Goal: Transaction & Acquisition: Purchase product/service

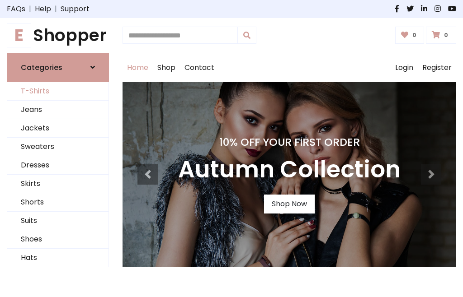
click at [58, 91] on link "T-Shirts" at bounding box center [57, 91] width 101 height 19
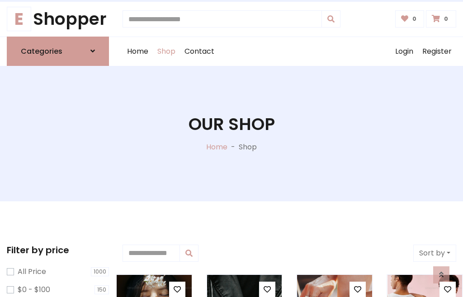
scroll to position [16, 0]
click at [231, 133] on h1 "Our Shop" at bounding box center [231, 124] width 86 height 20
click at [289, 51] on div "Home Shop Contact Log out Login Register" at bounding box center [288, 51] width 333 height 29
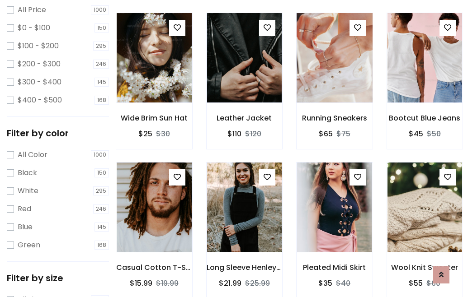
click at [334, 74] on img at bounding box center [334, 57] width 90 height 217
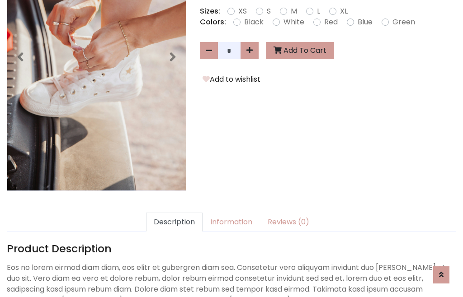
scroll to position [221, 0]
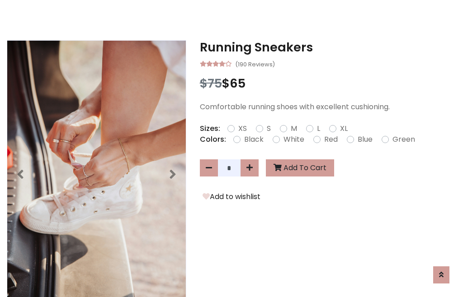
click at [328, 47] on h3 "Running Sneakers" at bounding box center [328, 47] width 256 height 14
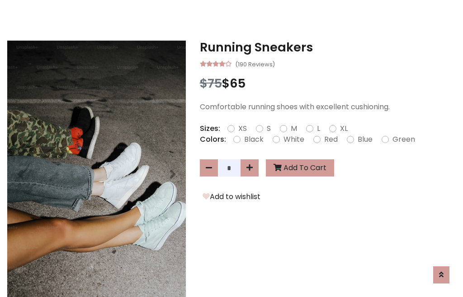
click at [328, 47] on h3 "Running Sneakers" at bounding box center [328, 47] width 256 height 14
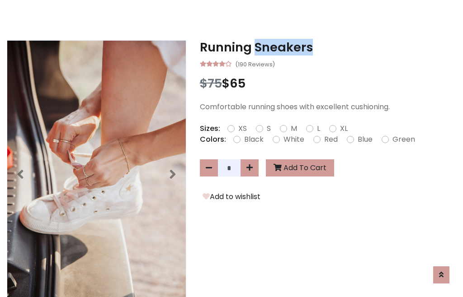
click at [328, 47] on h3 "Running Sneakers" at bounding box center [328, 47] width 256 height 14
